Goal: Task Accomplishment & Management: Use online tool/utility

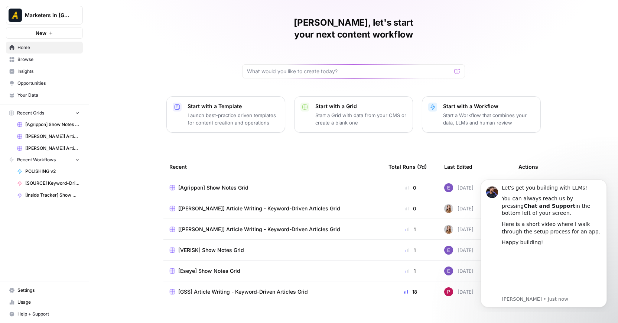
click at [43, 60] on span "Browse" at bounding box center [48, 59] width 62 height 7
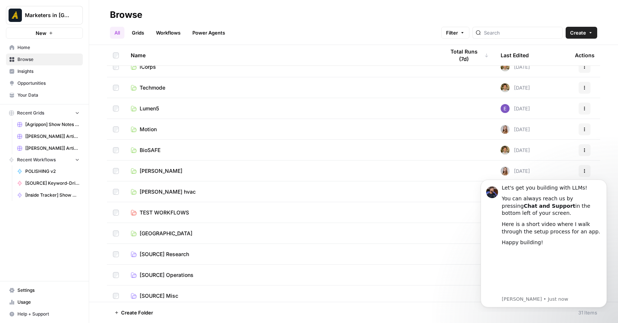
scroll to position [367, 0]
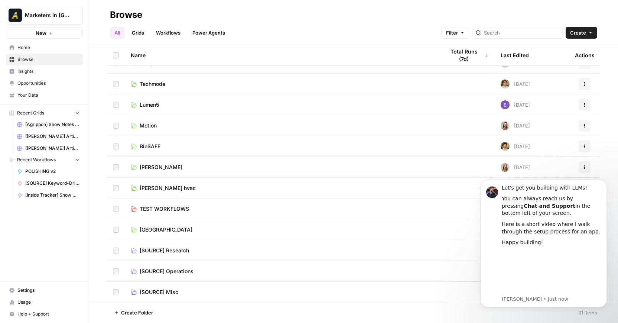
click at [149, 167] on span "[PERSON_NAME]" at bounding box center [161, 166] width 43 height 7
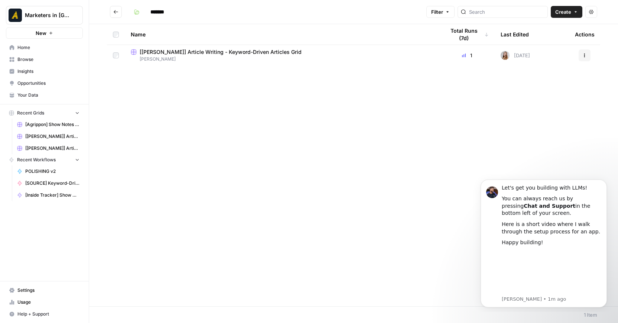
click at [215, 56] on span "[PERSON_NAME]" at bounding box center [282, 59] width 302 height 7
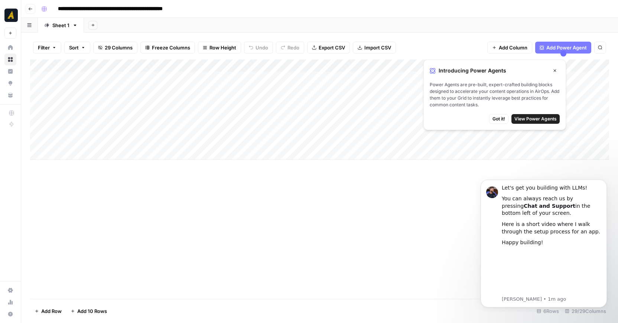
click at [503, 117] on span "Got it!" at bounding box center [499, 119] width 13 height 7
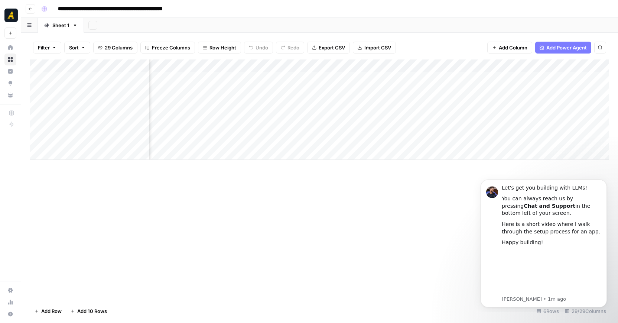
scroll to position [0, 263]
click at [397, 77] on div "Add Column" at bounding box center [319, 109] width 579 height 100
click at [504, 75] on div "Add Column" at bounding box center [319, 109] width 579 height 100
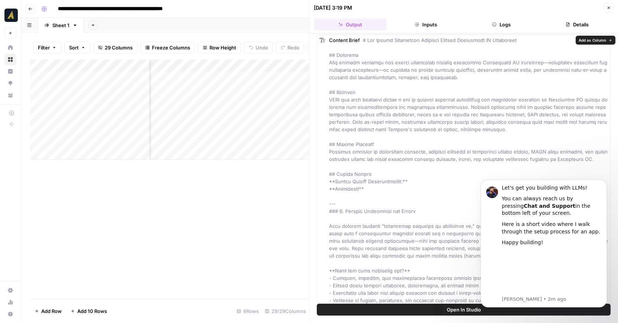
scroll to position [59, 0]
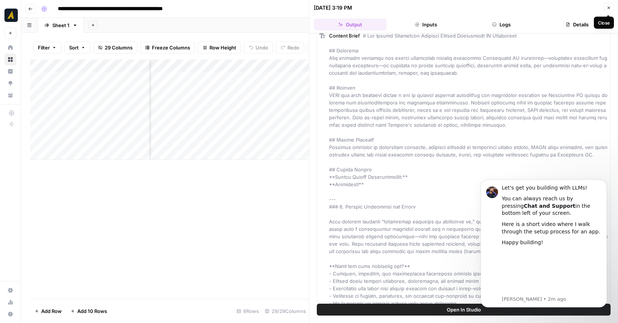
click at [607, 7] on icon "button" at bounding box center [609, 8] width 4 height 4
